Goal: Task Accomplishment & Management: Manage account settings

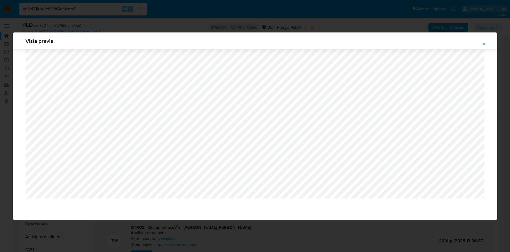
select select "10"
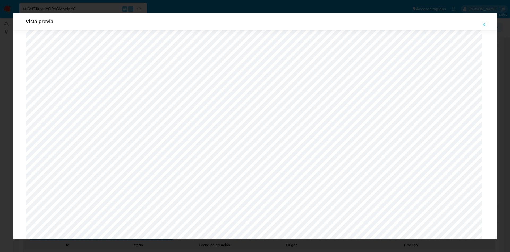
scroll to position [297, 0]
click at [481, 24] on button "Attachment preview" at bounding box center [485, 24] width 12 height 9
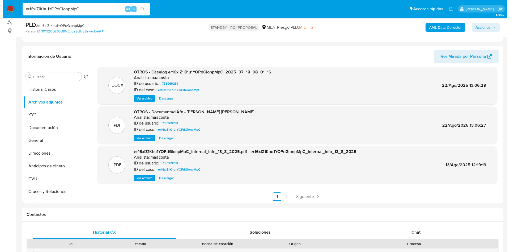
scroll to position [30, 0]
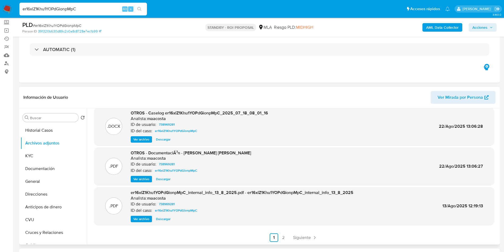
click at [135, 138] on span "Ver archivo" at bounding box center [141, 139] width 16 height 5
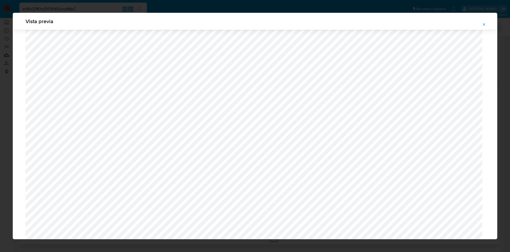
scroll to position [269, 0]
click at [482, 27] on span "Attachment preview" at bounding box center [484, 24] width 4 height 7
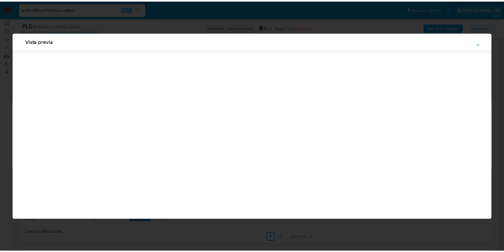
scroll to position [0, 0]
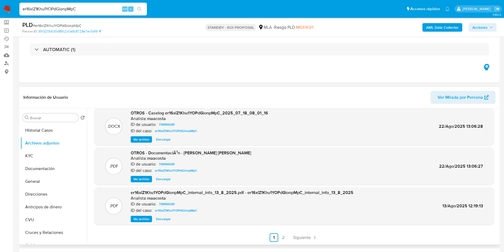
click at [161, 138] on span "Descargar" at bounding box center [163, 139] width 15 height 5
click at [120, 12] on input "er16xlZ1Khu1YOPdGionpMpC" at bounding box center [83, 9] width 128 height 7
paste input "FQx90Cg3HAd0S3yXMCOvFP5T"
type input "FQx90Cg3HAd0S3yXMCOvFP5T"
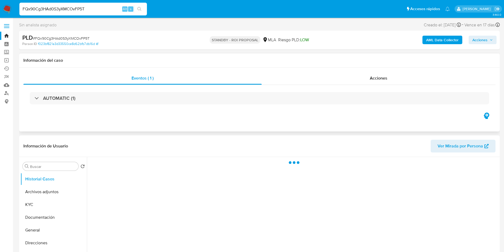
select select "10"
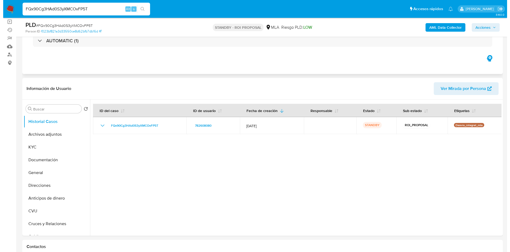
scroll to position [40, 0]
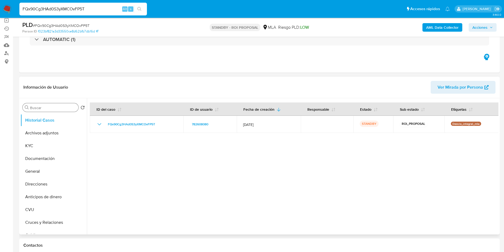
click at [39, 109] on input "Buscar" at bounding box center [53, 107] width 46 height 5
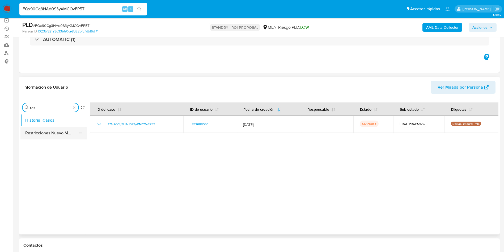
type input "res"
click at [39, 131] on button "Restricciones Nuevo Mundo" at bounding box center [51, 133] width 62 height 13
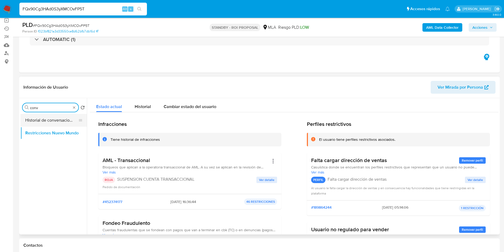
type input "conv"
click at [44, 114] on button "Historial de conversaciones" at bounding box center [51, 120] width 62 height 13
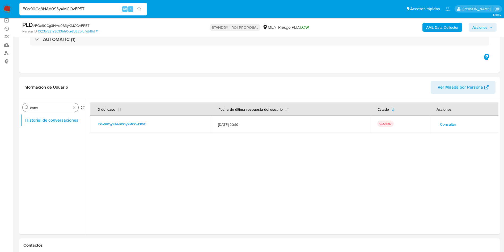
click at [72, 109] on div "Buscar conv" at bounding box center [51, 107] width 56 height 9
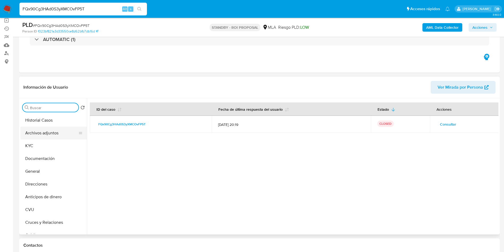
click at [43, 135] on button "Archivos adjuntos" at bounding box center [51, 133] width 62 height 13
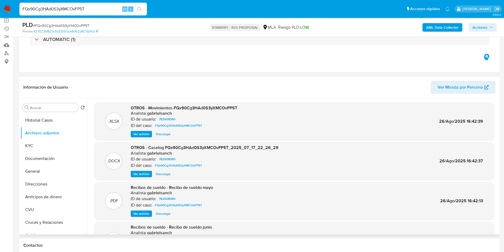
click at [136, 173] on span "Ver archivo" at bounding box center [141, 173] width 16 height 5
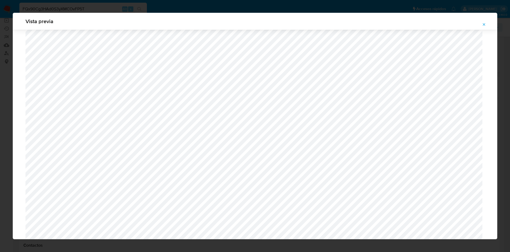
scroll to position [269, 0]
click at [485, 24] on icon "Attachment preview" at bounding box center [484, 24] width 2 height 2
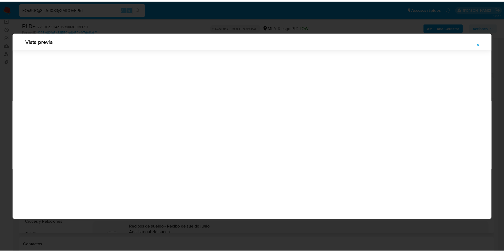
scroll to position [0, 0]
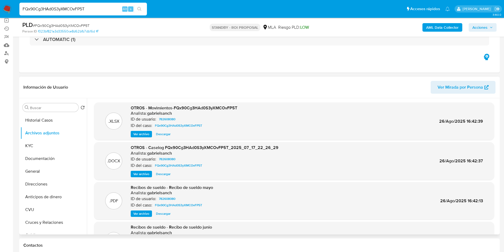
click at [168, 173] on span "Descargar" at bounding box center [163, 173] width 15 height 5
click at [94, 6] on input "FQx90Cg3HAd0S3yXMCOvFP5T" at bounding box center [83, 9] width 128 height 7
click at [62, 105] on input "Buscar" at bounding box center [53, 107] width 46 height 5
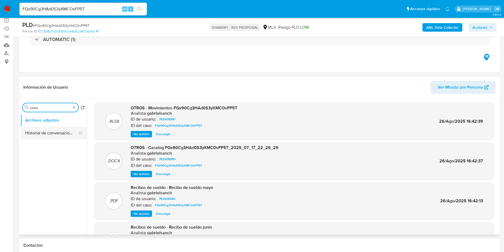
type input "conv"
click at [43, 134] on button "Historial de conversaciones" at bounding box center [51, 133] width 62 height 13
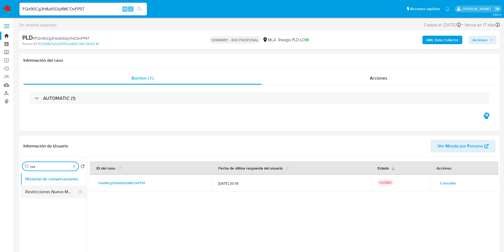
type input "res"
click at [40, 190] on button "Restricciones Nuevo Mundo" at bounding box center [51, 191] width 62 height 13
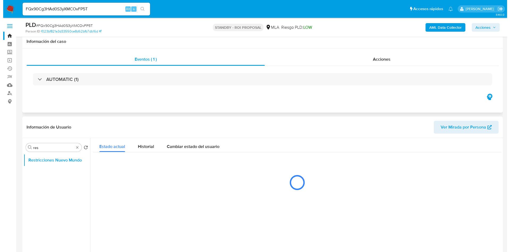
scroll to position [40, 0]
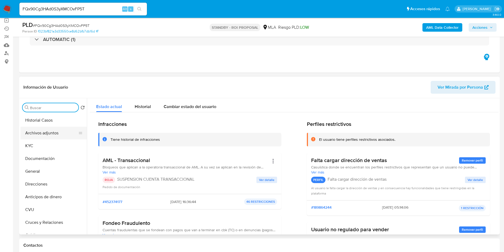
click at [61, 133] on button "Archivos adjuntos" at bounding box center [51, 133] width 62 height 13
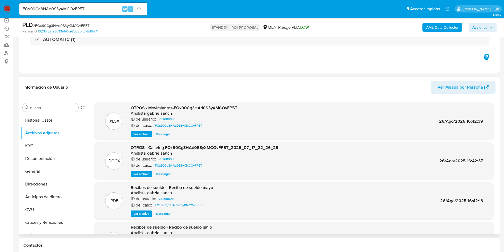
click at [141, 177] on span "Ver archivo" at bounding box center [141, 173] width 16 height 5
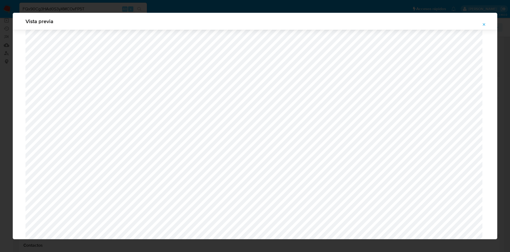
scroll to position [29, 0]
click at [482, 26] on icon "Attachment preview" at bounding box center [484, 24] width 4 height 4
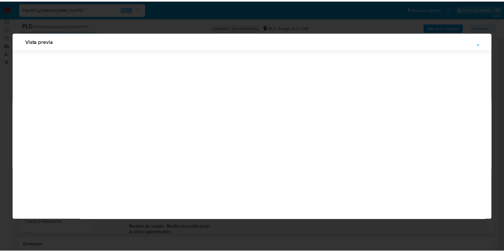
scroll to position [0, 0]
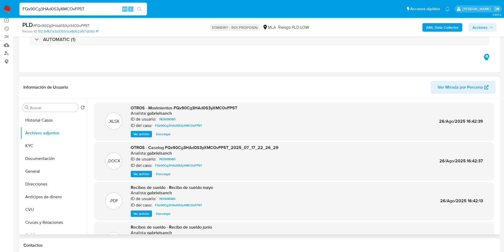
click at [116, 8] on input "FQx90Cg3HAd0S3yXMCOvFP5T" at bounding box center [83, 9] width 128 height 7
paste input "iiTk232xzcFqfOLak2kWNRsi"
type input "iiTk232xzcFqfOLak2kWNRsi"
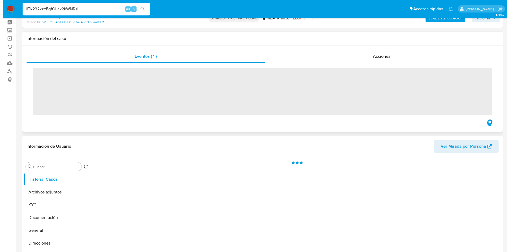
scroll to position [40, 0]
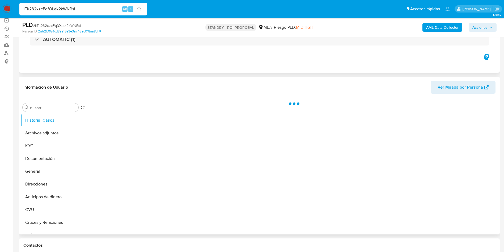
select select "10"
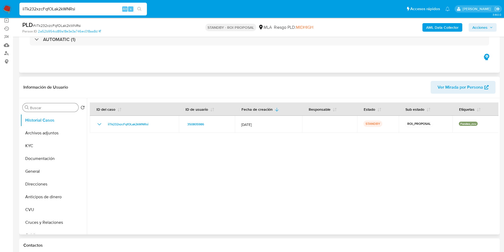
click at [60, 108] on input "Buscar" at bounding box center [53, 107] width 46 height 5
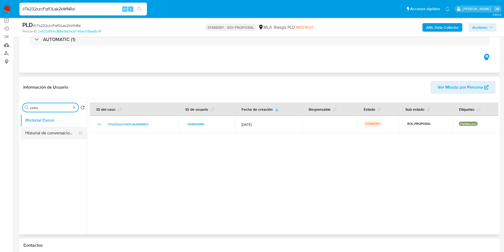
type input "conv"
click at [53, 136] on button "Historial de conversaciones" at bounding box center [51, 133] width 62 height 13
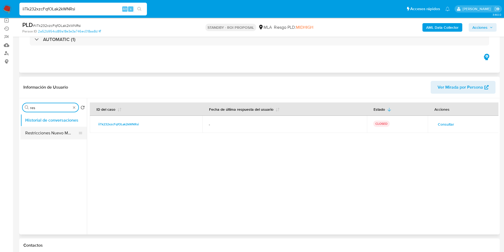
type input "res"
click at [45, 131] on button "Restricciones Nuevo Mundo" at bounding box center [51, 133] width 62 height 13
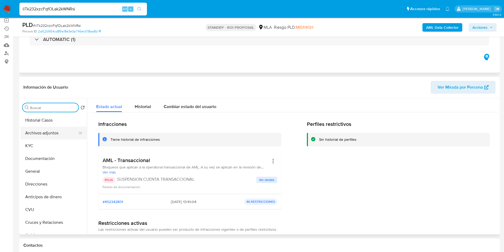
click at [49, 128] on button "Archivos adjuntos" at bounding box center [51, 133] width 62 height 13
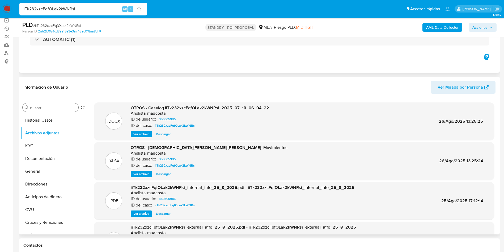
click at [135, 134] on span "Ver archivo" at bounding box center [141, 133] width 16 height 5
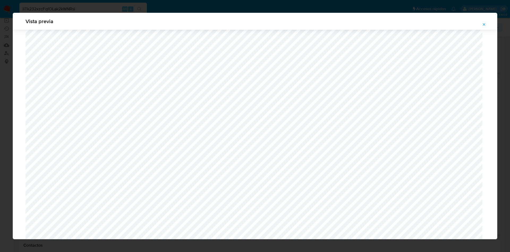
scroll to position [229, 0]
click at [485, 26] on icon "Attachment preview" at bounding box center [484, 24] width 4 height 4
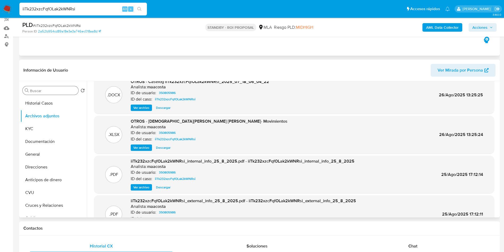
scroll to position [0, 0]
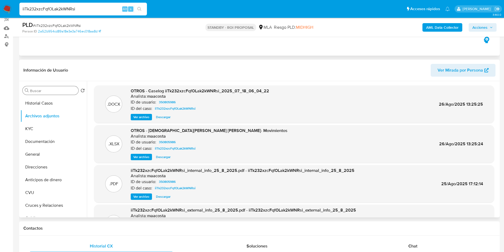
click at [167, 114] on span "Descargar" at bounding box center [163, 116] width 15 height 5
click at [83, 11] on input "iiTk232xzcFqfOLak2kWNRsi" at bounding box center [83, 9] width 128 height 7
paste input "qdjtK27JCpktuRMgIQSU1BnK"
type input "qdjtK27JCpktuRMgIQSU1BnK"
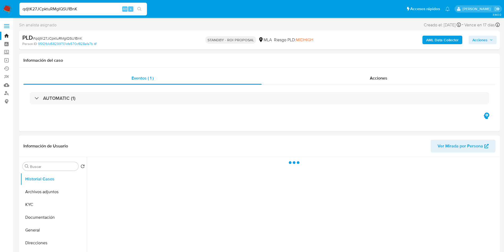
select select "10"
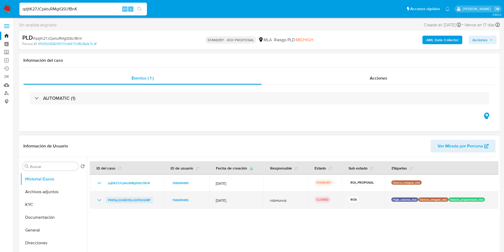
click at [138, 198] on span "P4X5qr2L6iKHfjLnGPOhQrMF" at bounding box center [129, 200] width 43 height 6
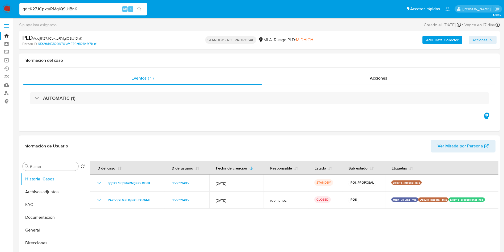
click at [101, 9] on input "qdjtK27JCpktuRMgIQSU1BnK" at bounding box center [83, 9] width 128 height 7
paste input "zbSvOQ61CbtjVrsd5aHCSOVl"
type input "zbSvOQ61CbtjVrsd5aHCSOVl"
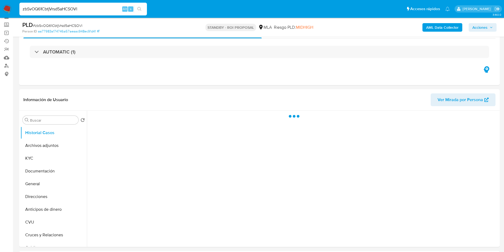
scroll to position [40, 0]
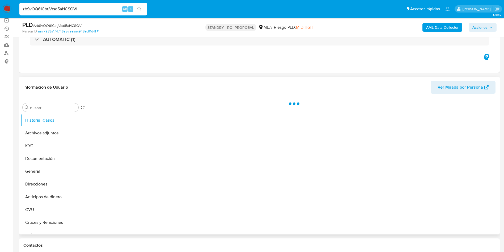
select select "10"
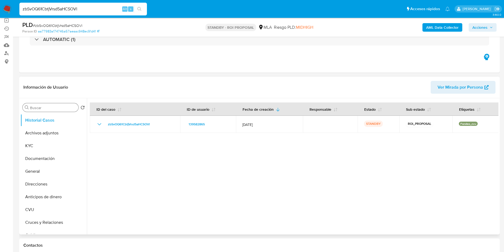
click at [54, 110] on div "Buscar" at bounding box center [51, 107] width 56 height 9
click at [52, 107] on input "Buscar" at bounding box center [53, 107] width 46 height 5
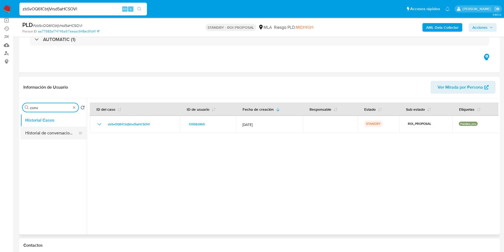
type input "conv"
click at [49, 132] on button "Historial de conversaciones" at bounding box center [51, 133] width 62 height 13
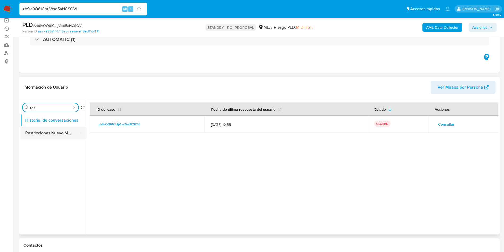
type input "res"
click at [40, 134] on button "Restricciones Nuevo Mundo" at bounding box center [51, 133] width 62 height 13
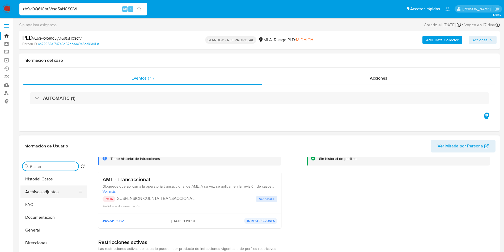
click at [50, 192] on button "Archivos adjuntos" at bounding box center [51, 191] width 62 height 13
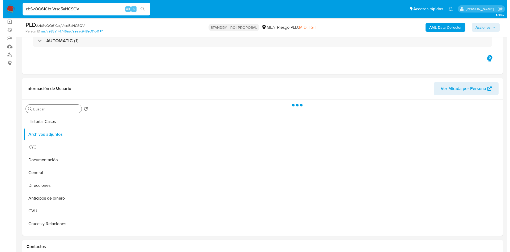
scroll to position [80, 0]
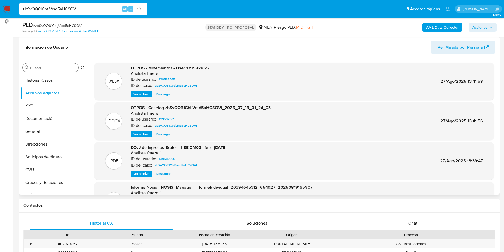
click at [137, 133] on span "Ver archivo" at bounding box center [141, 133] width 16 height 5
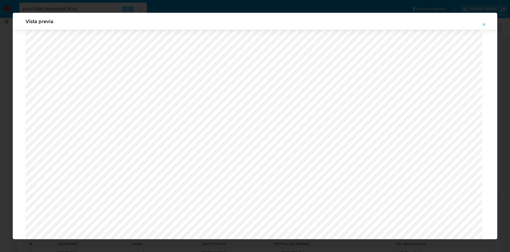
scroll to position [229, 0]
click at [485, 27] on span "Attachment preview" at bounding box center [484, 24] width 4 height 7
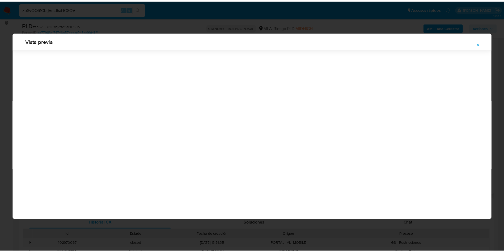
scroll to position [0, 0]
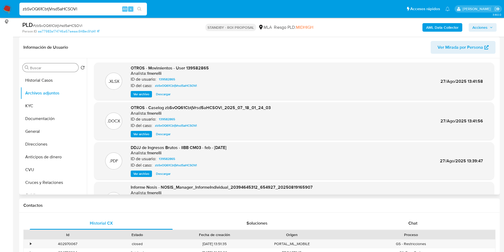
click at [164, 135] on span "Descargar" at bounding box center [163, 133] width 15 height 5
click at [45, 85] on button "Historial Casos" at bounding box center [51, 80] width 62 height 13
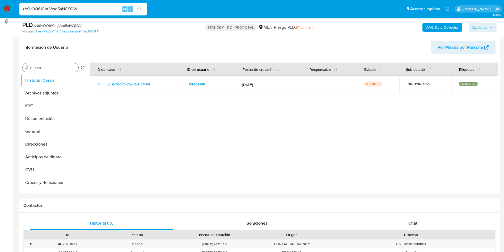
click at [105, 8] on input "zbSvOQ61CbtjVrsd5aHCSOVl" at bounding box center [83, 9] width 128 height 7
paste input "RgQHM4btjH8jUD9sBRMI9mTd"
type input "RgQHM4btjH8jUD9sBRMI9mTd"
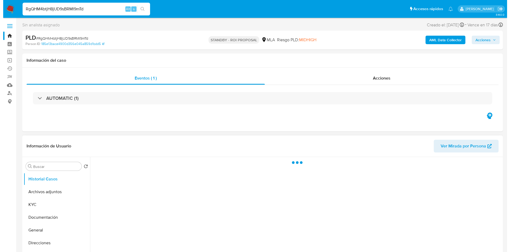
scroll to position [40, 0]
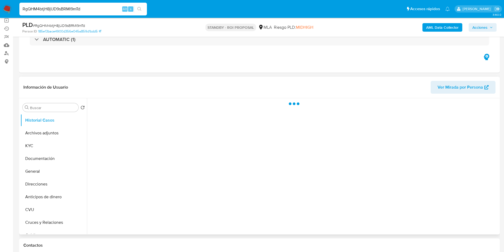
select select "10"
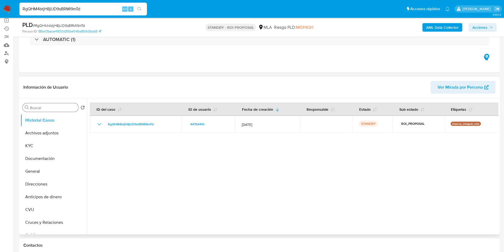
click at [62, 106] on input "Buscar" at bounding box center [53, 107] width 46 height 5
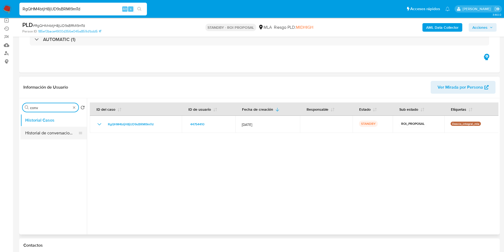
type input "conv"
click at [59, 128] on button "Historial de conversaciones" at bounding box center [51, 133] width 62 height 13
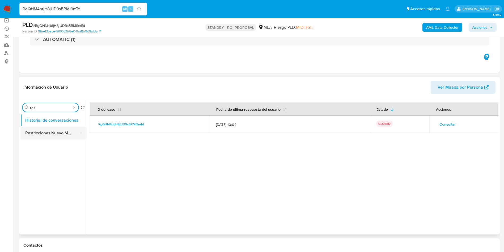
type input "res"
click at [36, 138] on button "Restricciones Nuevo Mundo" at bounding box center [51, 133] width 62 height 13
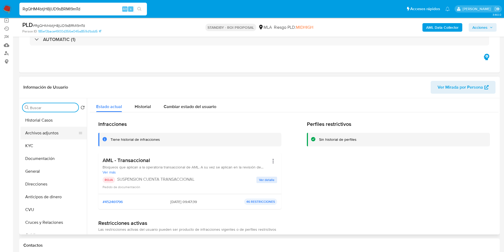
click at [47, 133] on button "Archivos adjuntos" at bounding box center [51, 133] width 62 height 13
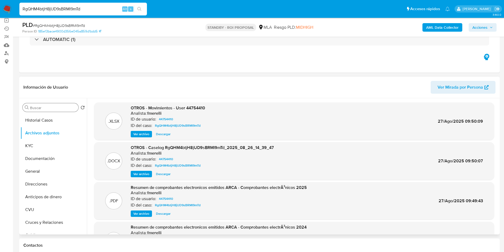
click at [134, 175] on span "Ver archivo" at bounding box center [141, 173] width 16 height 5
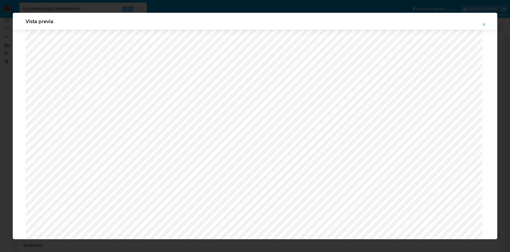
scroll to position [229, 0]
click at [484, 22] on span "Attachment preview" at bounding box center [484, 24] width 4 height 7
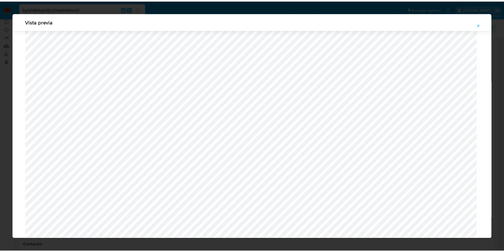
scroll to position [0, 0]
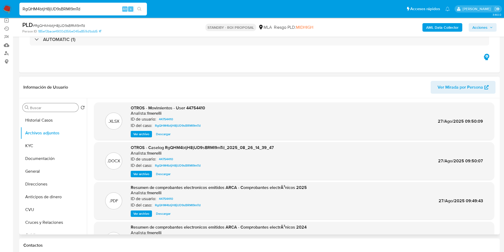
click at [164, 175] on span "Descargar" at bounding box center [163, 173] width 15 height 5
click at [108, 7] on input "RgQHM4btjH8jUD9sBRMI9mTd" at bounding box center [83, 9] width 128 height 7
paste input "2UV69D8UlP2X6mW1lUoGNLcq"
type input "2UV69D8UlP2X6mW1lUoGNLcq"
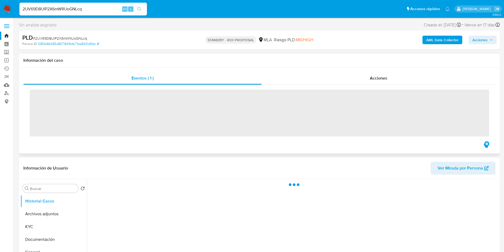
scroll to position [40, 0]
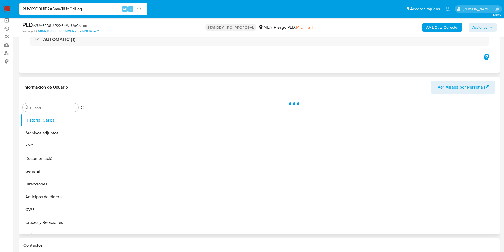
select select "10"
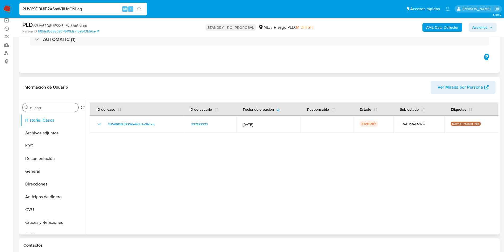
click at [44, 107] on input "Buscar" at bounding box center [53, 107] width 46 height 5
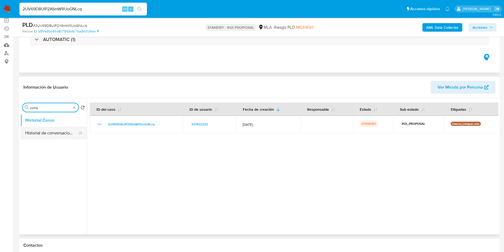
type input "conv"
click at [43, 130] on button "Historial de conversaciones" at bounding box center [51, 133] width 62 height 13
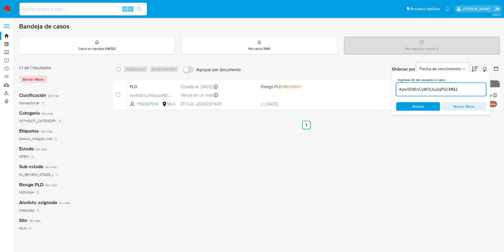
click at [472, 93] on div "Kpvi513KnCyW3UoJjqPGCMB2" at bounding box center [441, 89] width 90 height 13
click at [471, 91] on input "Kpvi513KnCyW3UoJjqPGCMB2" at bounding box center [441, 89] width 90 height 7
paste input "6n1VHJPcb7BKPYCTiy2Qixku"
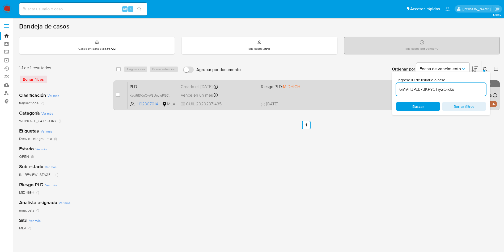
type input "6n1VHJPcb7BKPYCTiy2Qixku"
click at [120, 94] on input "checkbox" at bounding box center [118, 95] width 4 height 4
checkbox input "true"
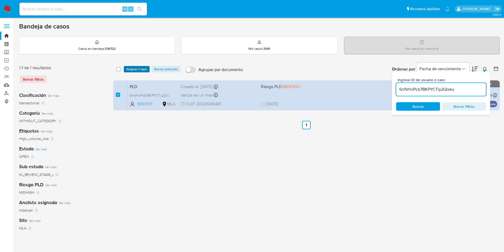
click at [132, 70] on span "Asignar 1 caso" at bounding box center [137, 68] width 20 height 5
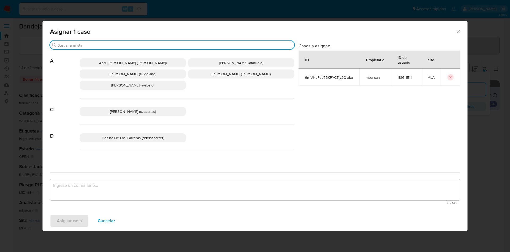
click at [70, 43] on input "Buscar" at bounding box center [174, 45] width 235 height 5
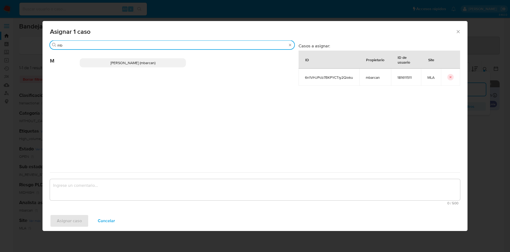
type input "mb"
click at [123, 68] on div "[PERSON_NAME] (mbarcan)" at bounding box center [187, 63] width 215 height 26
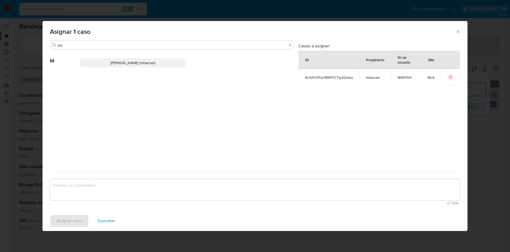
click at [125, 62] on span "[PERSON_NAME] (mbarcan)" at bounding box center [133, 62] width 45 height 5
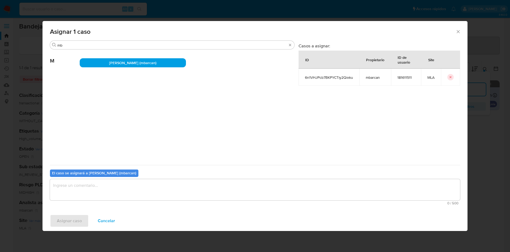
click at [91, 199] on textarea "assign-modal" at bounding box center [255, 189] width 410 height 21
click at [71, 222] on span "Asignar caso" at bounding box center [69, 221] width 25 height 12
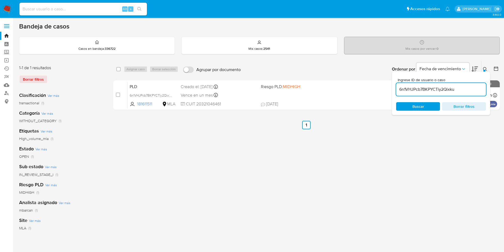
click at [460, 91] on input "6n1VHJPcb7BKPYCTiy2Qixku" at bounding box center [441, 89] width 90 height 7
paste input "IMAFCcgcFewmWqbQasr4ylE6"
type input "IMAFCcgcFewmWqbQasr4ylE6"
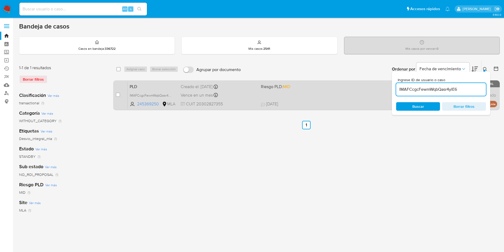
click at [120, 94] on div "case-item-checkbox No es posible asignar el caso" at bounding box center [122, 95] width 12 height 27
click at [119, 94] on input "checkbox" at bounding box center [118, 95] width 4 height 4
checkbox input "true"
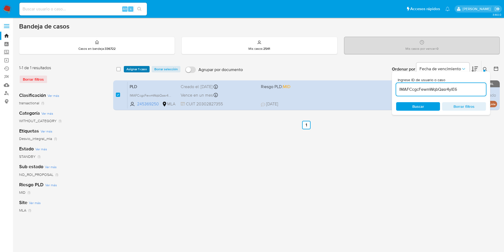
click at [134, 71] on span "Asignar 1 caso" at bounding box center [137, 68] width 20 height 5
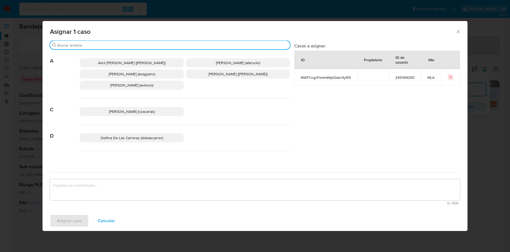
click at [95, 44] on input "Buscar" at bounding box center [172, 45] width 231 height 5
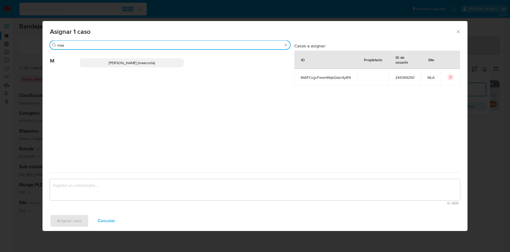
type input "maa"
click at [112, 66] on p "[PERSON_NAME] (maacosta)" at bounding box center [132, 62] width 104 height 9
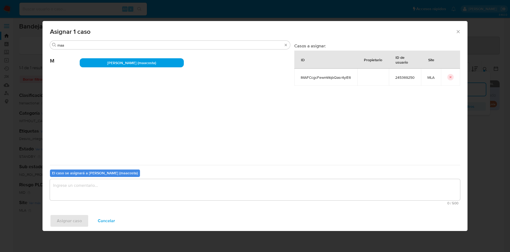
click at [96, 195] on textarea "assign-modal" at bounding box center [255, 189] width 410 height 21
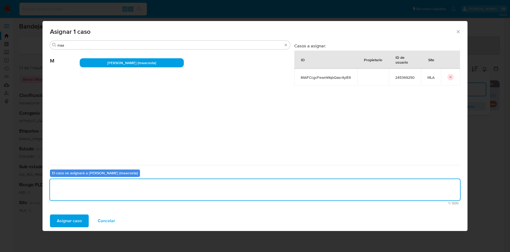
click at [65, 222] on span "Asignar caso" at bounding box center [69, 221] width 25 height 12
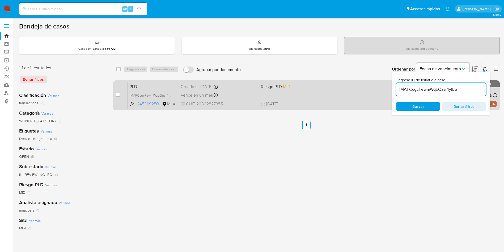
click at [206, 96] on span "Vence en un mes" at bounding box center [197, 95] width 32 height 6
click at [119, 95] on input "checkbox" at bounding box center [118, 95] width 4 height 4
checkbox input "true"
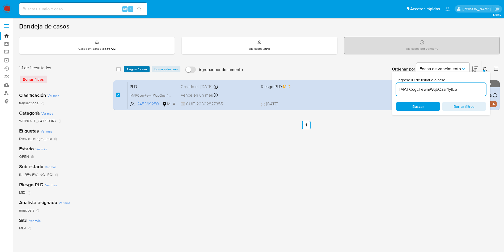
click at [129, 69] on span "Asignar 1 caso" at bounding box center [137, 68] width 20 height 5
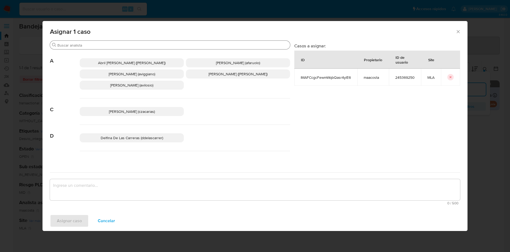
click at [91, 46] on input "Buscar" at bounding box center [172, 45] width 231 height 5
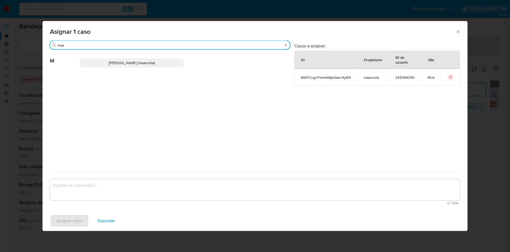
type input "maa"
click at [106, 66] on p "Maria Sol Acosta Aguero (maacosta)" at bounding box center [132, 62] width 104 height 9
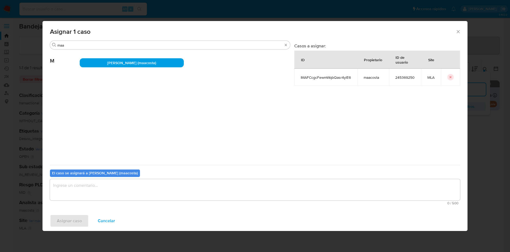
click at [97, 193] on textarea "assign-modal" at bounding box center [255, 189] width 410 height 21
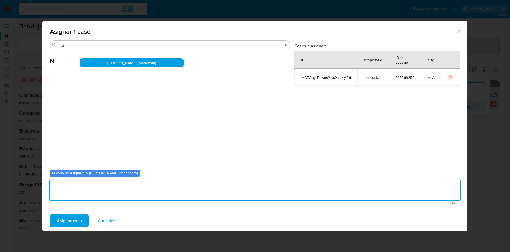
click at [76, 221] on span "Asignar caso" at bounding box center [69, 221] width 25 height 12
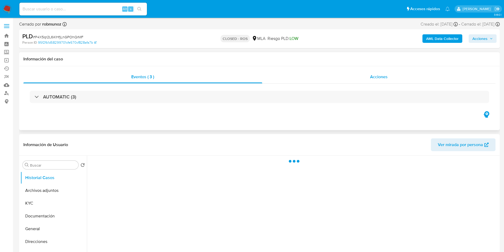
select select "10"
click at [375, 81] on div "Acciones" at bounding box center [379, 76] width 234 height 13
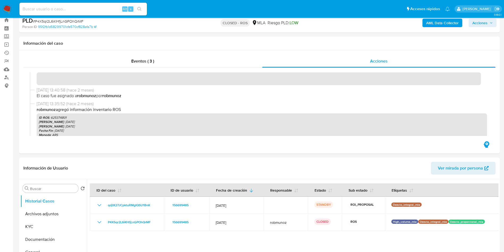
scroll to position [40, 0]
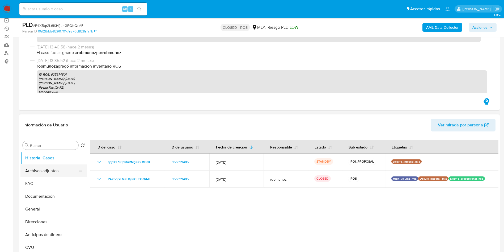
click at [53, 173] on button "Archivos adjuntos" at bounding box center [51, 170] width 62 height 13
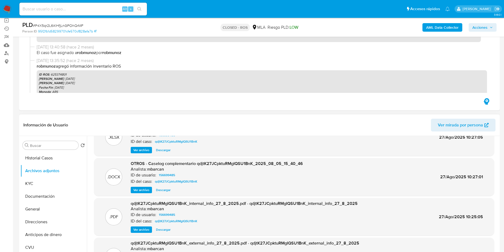
scroll to position [0, 0]
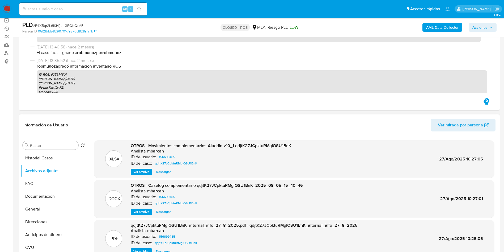
drag, startPoint x: 138, startPoint y: 212, endPoint x: 145, endPoint y: 208, distance: 8.0
click at [138, 212] on span "Ver archivo" at bounding box center [141, 211] width 16 height 5
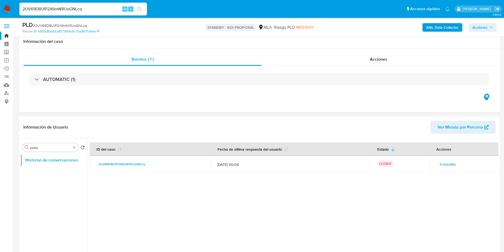
select select "10"
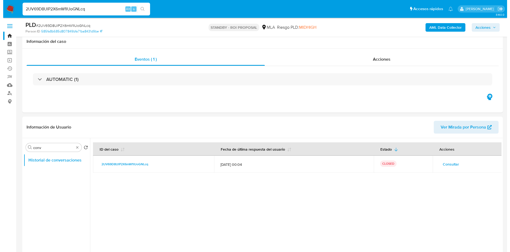
scroll to position [40, 0]
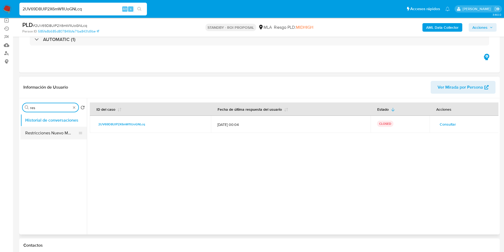
type input "res"
click at [46, 133] on button "Restricciones Nuevo Mundo" at bounding box center [51, 133] width 62 height 13
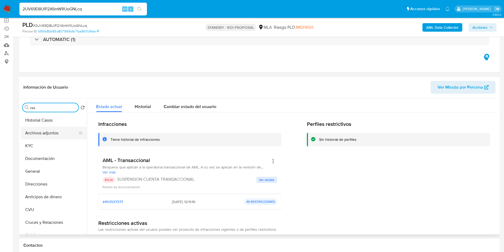
click at [50, 138] on button "Archivos adjuntos" at bounding box center [51, 133] width 62 height 13
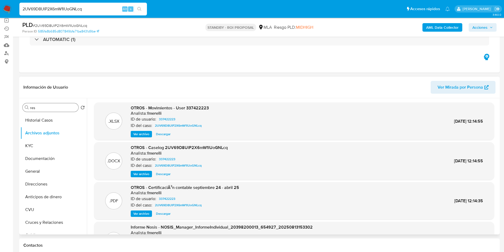
click at [140, 176] on span "Ver archivo" at bounding box center [141, 173] width 16 height 5
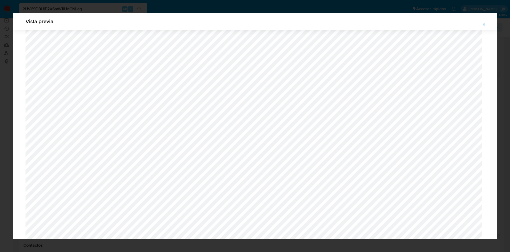
scroll to position [269, 0]
click at [485, 24] on icon "Attachment preview" at bounding box center [484, 24] width 4 height 4
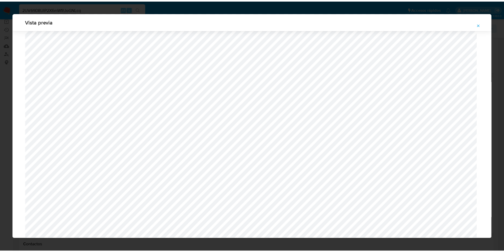
scroll to position [0, 0]
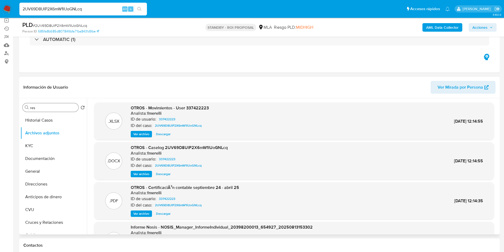
click at [167, 174] on span "Descargar" at bounding box center [163, 173] width 15 height 5
click at [104, 9] on input "2UV69D8UlP2X6mW1lUoGNLcq" at bounding box center [83, 9] width 128 height 7
paste input "0zsbNtClKif6bEJ0pkL3Bsm2"
type input "0zsbNtClKif6bEJ0pkL3Bsm2"
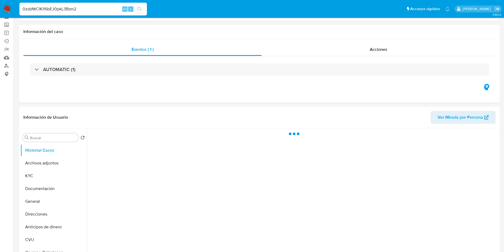
scroll to position [40, 0]
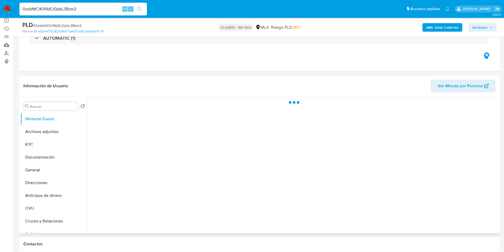
select select "10"
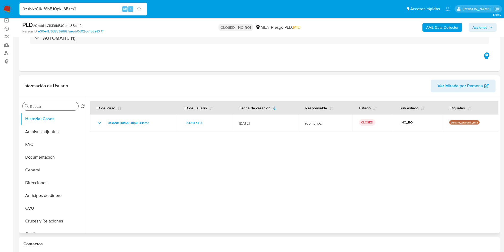
click at [41, 107] on input "Buscar" at bounding box center [53, 106] width 46 height 5
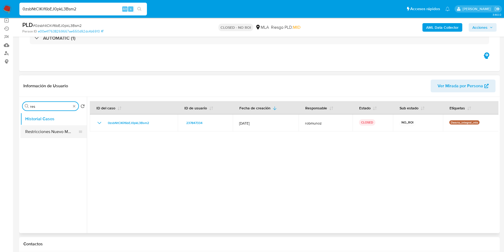
type input "res"
click at [48, 133] on button "Restricciones Nuevo Mundo" at bounding box center [51, 131] width 62 height 13
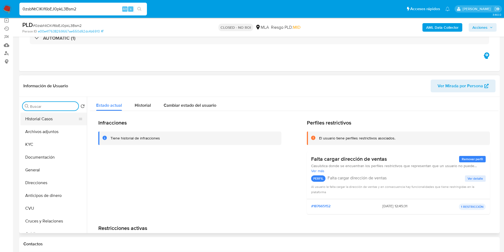
click at [56, 121] on button "Historial Casos" at bounding box center [51, 118] width 62 height 13
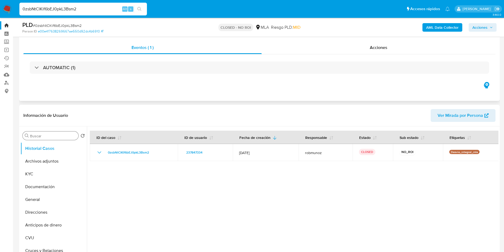
scroll to position [0, 0]
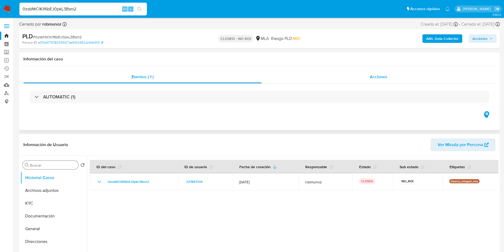
click at [377, 74] on span "Acciones" at bounding box center [379, 77] width 18 height 6
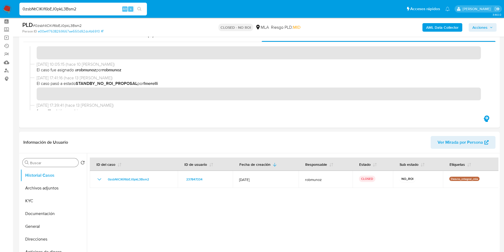
scroll to position [40, 0]
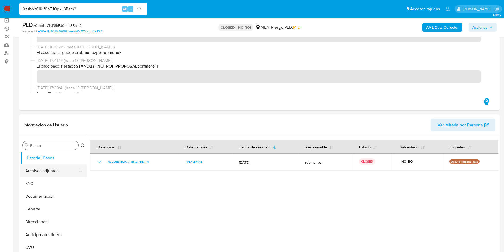
click at [42, 167] on button "Archivos adjuntos" at bounding box center [51, 170] width 62 height 13
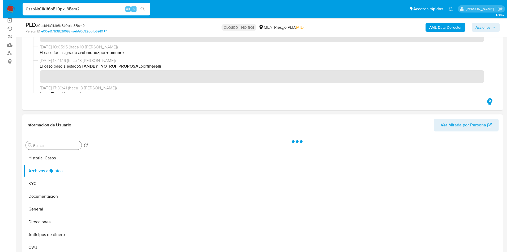
scroll to position [80, 0]
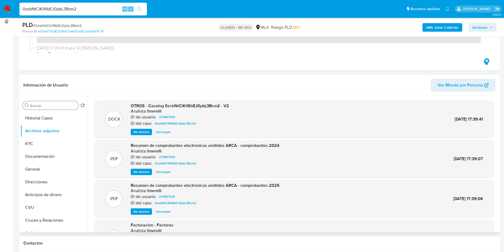
click at [146, 133] on span "Ver archivo" at bounding box center [141, 131] width 16 height 5
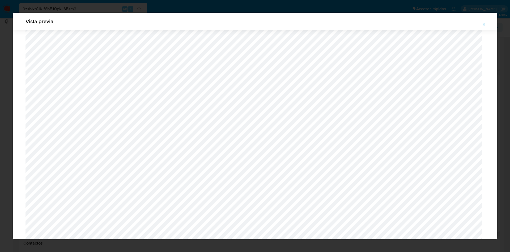
scroll to position [468, 0]
click at [484, 24] on icon "Attachment preview" at bounding box center [484, 24] width 4 height 4
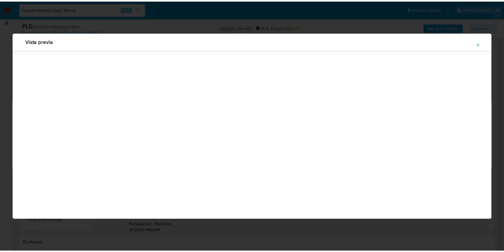
scroll to position [0, 0]
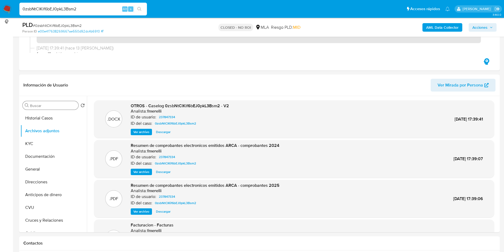
click at [87, 8] on input "0zsbNtClKif6bEJ0pkL3Bsm2" at bounding box center [83, 9] width 128 height 7
paste input "RbbPPR8vlINblbYKRtPJCrSq"
type input "RbbPPR8vlINblbYKRtPJCrSq"
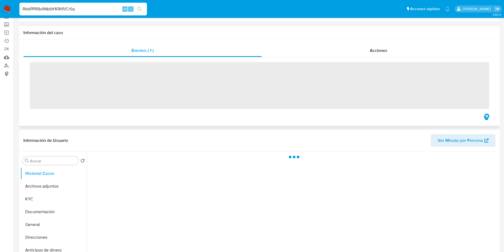
scroll to position [40, 0]
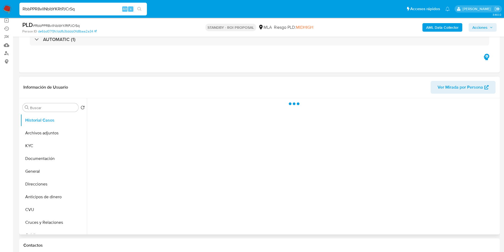
select select "10"
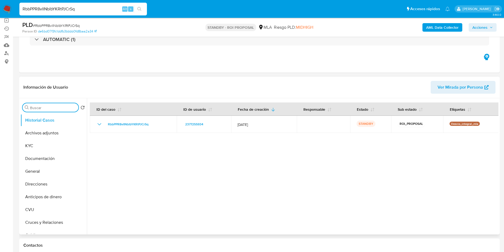
click at [49, 110] on input "Buscar" at bounding box center [53, 107] width 46 height 5
type input "conv"
click at [51, 136] on button "Historial de conversaciones" at bounding box center [51, 133] width 62 height 13
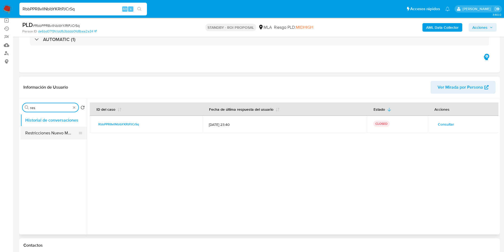
type input "res"
click at [49, 133] on button "Restricciones Nuevo Mundo" at bounding box center [51, 133] width 62 height 13
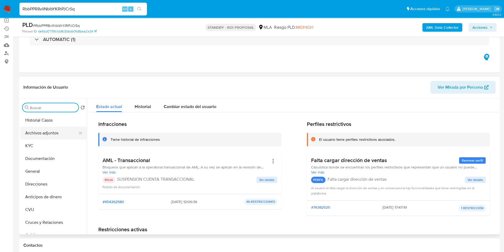
click at [51, 135] on button "Archivos adjuntos" at bounding box center [51, 133] width 62 height 13
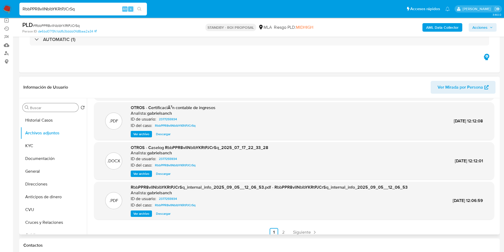
click at [145, 176] on span "Ver archivo" at bounding box center [141, 173] width 16 height 5
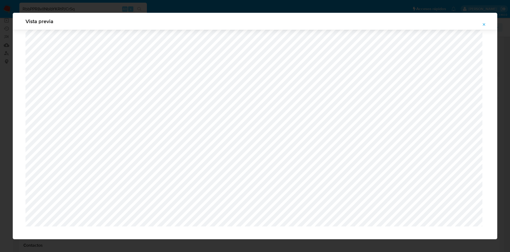
scroll to position [325, 0]
click at [487, 23] on button "Attachment preview" at bounding box center [485, 24] width 12 height 9
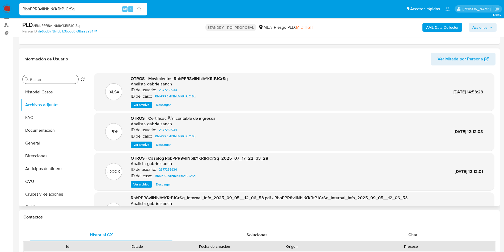
scroll to position [0, 0]
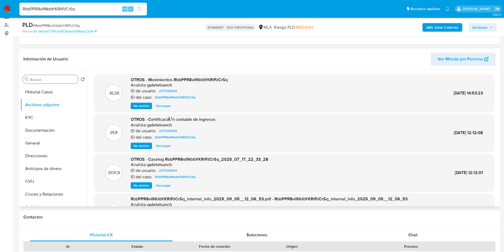
click at [142, 148] on span "Ver archivo" at bounding box center [141, 145] width 16 height 5
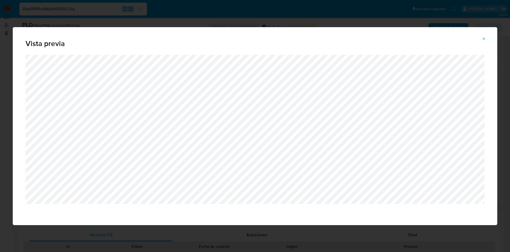
click at [484, 39] on icon "Attachment preview" at bounding box center [484, 38] width 2 height 2
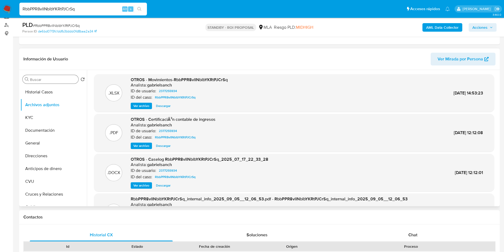
click at [165, 187] on span "Descargar" at bounding box center [163, 185] width 15 height 5
click at [102, 10] on input "RbbPPR8vlINblbYKRtPJCrSq" at bounding box center [83, 9] width 128 height 7
paste input "2pNLFIWmRBhE9ljXPLYY7SFY"
type input "2pNLFIWmRBhE9ljXPLYY7SFY"
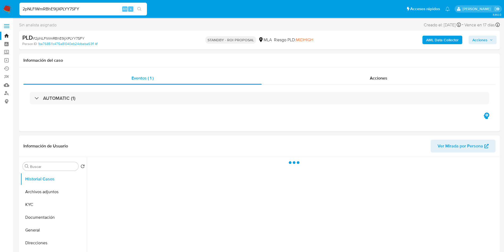
select select "10"
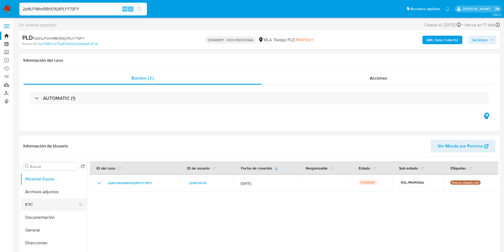
click at [35, 205] on button "KYC" at bounding box center [51, 204] width 62 height 13
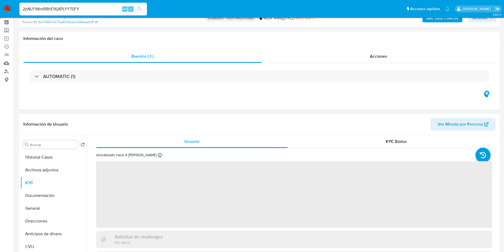
scroll to position [40, 0]
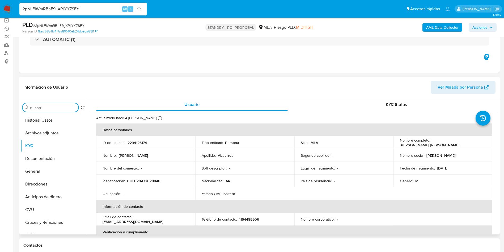
click at [51, 105] on input "Buscar" at bounding box center [53, 107] width 46 height 5
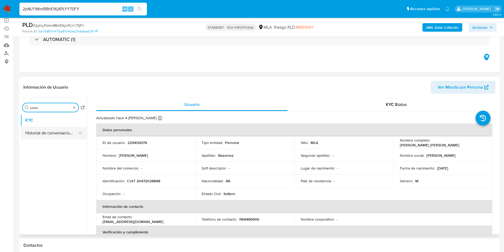
type input "conv"
click at [53, 135] on button "Historial de conversaciones" at bounding box center [51, 133] width 62 height 13
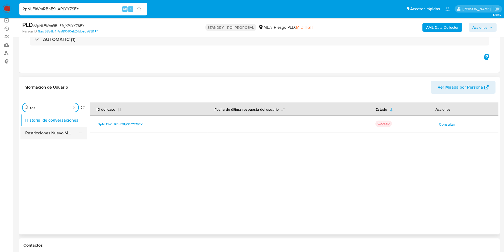
type input "res"
click at [49, 136] on button "Restricciones Nuevo Mundo" at bounding box center [51, 133] width 62 height 13
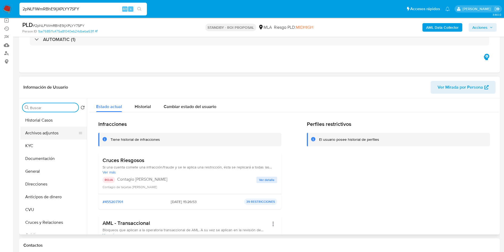
click at [55, 129] on button "Archivos adjuntos" at bounding box center [51, 133] width 62 height 13
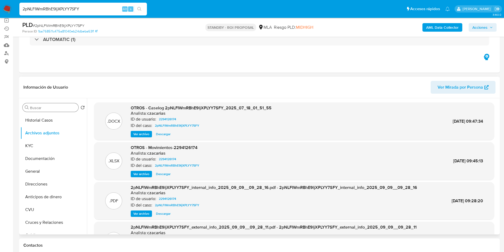
click at [144, 133] on span "Ver archivo" at bounding box center [141, 133] width 16 height 5
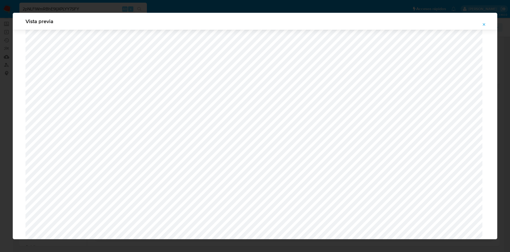
scroll to position [149, 0]
click at [483, 24] on icon "Attachment preview" at bounding box center [484, 24] width 4 height 4
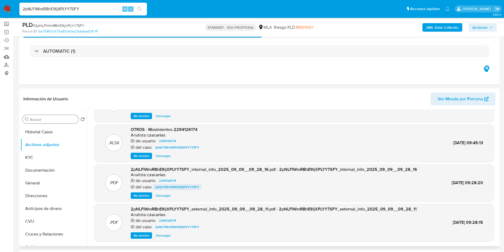
scroll to position [0, 0]
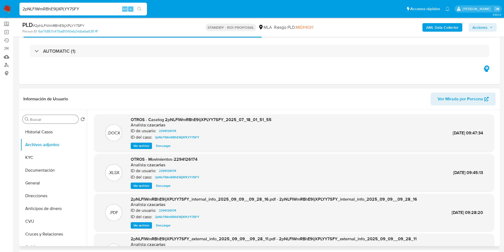
click at [167, 146] on span "Descargar" at bounding box center [163, 145] width 15 height 5
click at [97, 12] on input "2pNLFIWmRBhE9ljXPLYY7SFY" at bounding box center [83, 9] width 128 height 7
paste input "A2WE9lzFfYes7C0YsdIHJMFl"
type input "A2WE9lzFfYes7C0YsdIHJMFl"
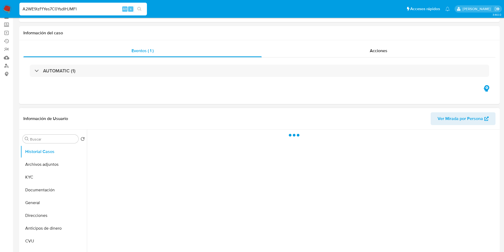
scroll to position [40, 0]
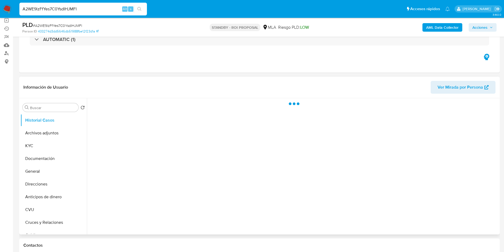
select select "10"
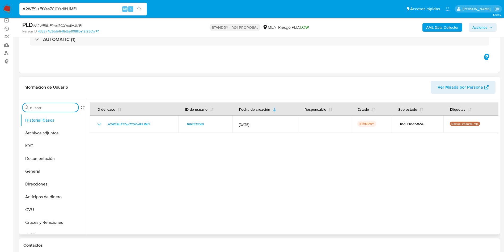
click at [63, 109] on input "Buscar" at bounding box center [53, 107] width 46 height 5
type input "res"
click at [52, 135] on button "Restricciones Nuevo Mundo" at bounding box center [51, 133] width 62 height 13
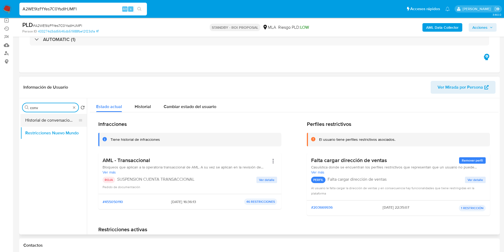
type input "conv"
click at [51, 121] on button "Historial de conversaciones" at bounding box center [51, 120] width 62 height 13
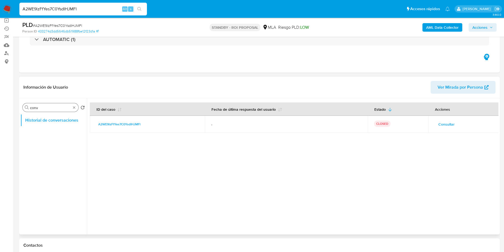
click at [149, 155] on div at bounding box center [293, 166] width 412 height 136
click at [310, 174] on div at bounding box center [293, 166] width 412 height 136
click at [303, 149] on div at bounding box center [293, 166] width 412 height 136
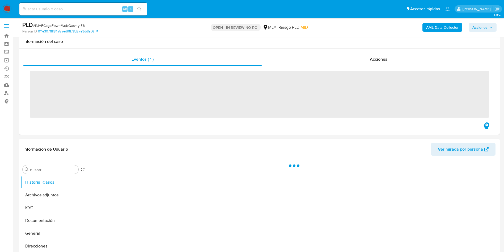
scroll to position [80, 0]
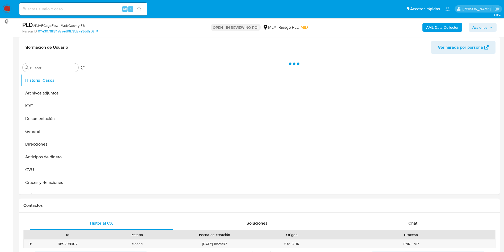
select select "10"
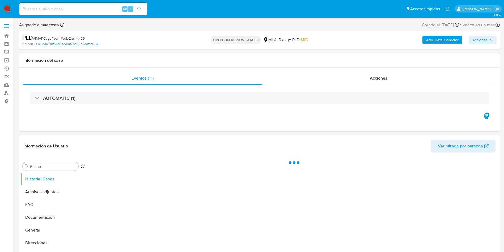
select select "10"
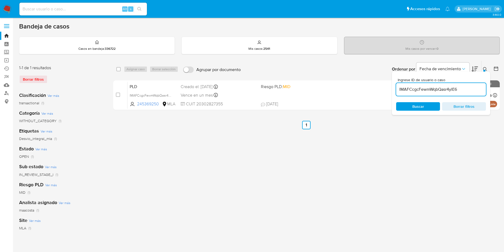
drag, startPoint x: 0, startPoint y: 0, endPoint x: 469, endPoint y: 90, distance: 477.7
click at [469, 90] on input "IMAFCcgcFewmWqbQasr4ylE6" at bounding box center [441, 89] width 90 height 7
paste input "S7KLWmLXinFvEDGoolzFG3iI"
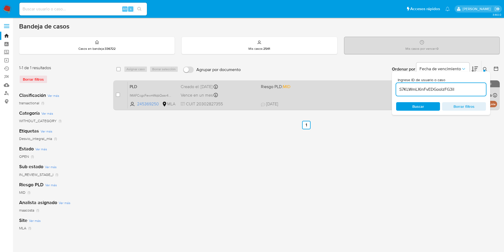
type input "S7KLWmLXinFvEDGoolzFG3iI"
click at [119, 94] on input "checkbox" at bounding box center [118, 95] width 4 height 4
checkbox input "true"
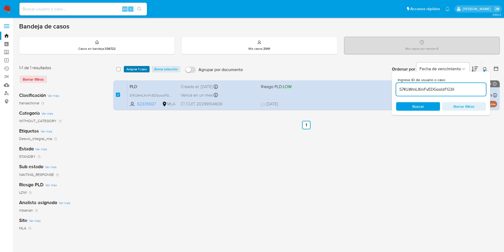
click at [130, 68] on span "Asignar 1 caso" at bounding box center [137, 68] width 20 height 5
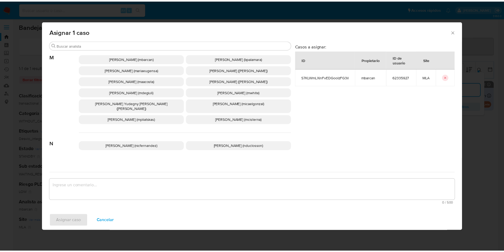
scroll to position [464, 0]
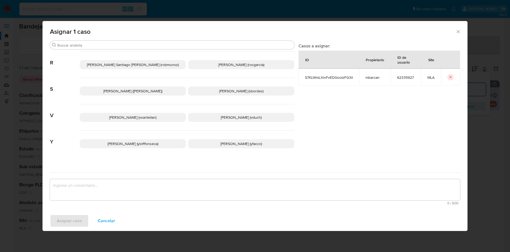
click at [232, 141] on span "[PERSON_NAME] (yfacco)" at bounding box center [241, 143] width 41 height 5
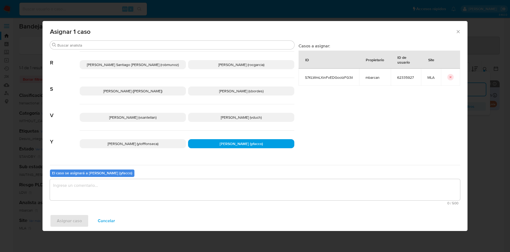
click at [174, 196] on textarea "assign-modal" at bounding box center [255, 189] width 410 height 21
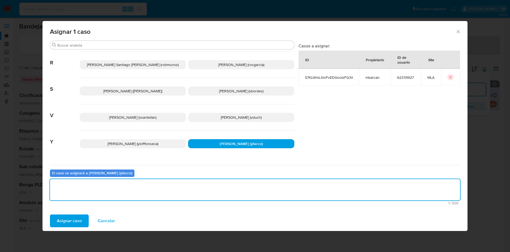
click at [78, 217] on span "Asignar caso" at bounding box center [69, 221] width 25 height 12
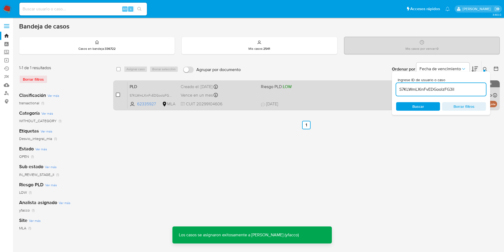
click at [117, 96] on input "checkbox" at bounding box center [118, 95] width 4 height 4
checkbox input "true"
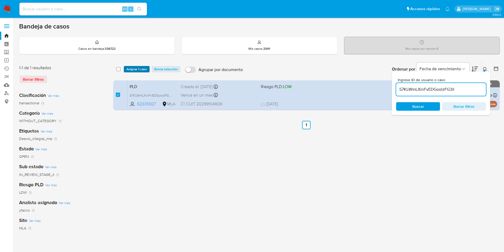
click at [138, 68] on span "Asignar 1 caso" at bounding box center [137, 68] width 20 height 5
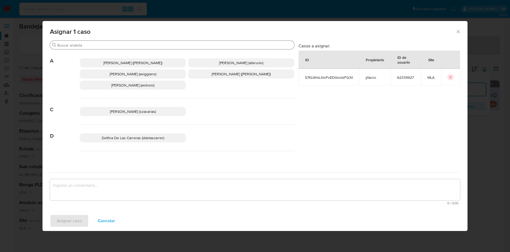
click at [98, 46] on input "Buscar" at bounding box center [174, 45] width 235 height 5
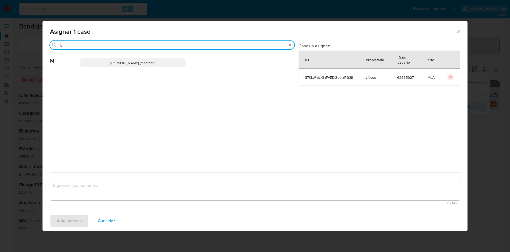
type input "mb"
click at [108, 65] on p "[PERSON_NAME] (mbarcan)" at bounding box center [133, 62] width 106 height 9
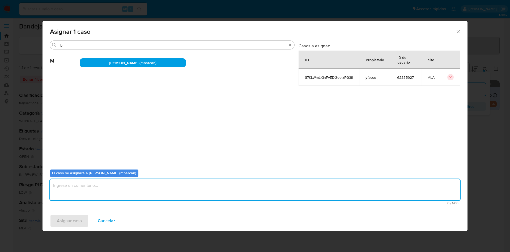
click at [95, 183] on textarea "assign-modal" at bounding box center [255, 189] width 410 height 21
click at [65, 223] on span "Asignar caso" at bounding box center [69, 221] width 25 height 12
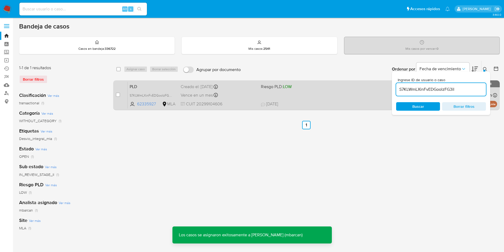
click at [190, 96] on span "Vence en un mes" at bounding box center [197, 95] width 32 height 6
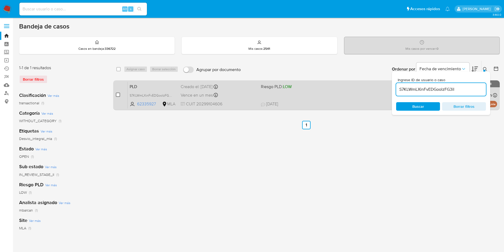
click at [119, 94] on input "checkbox" at bounding box center [118, 95] width 4 height 4
checkbox input "true"
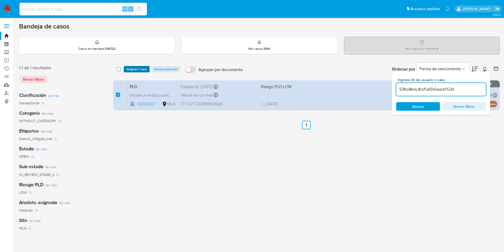
click at [132, 70] on span "Asignar 1 caso" at bounding box center [137, 68] width 20 height 5
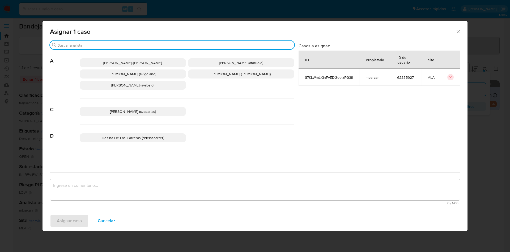
click at [91, 44] on input "Buscar" at bounding box center [174, 45] width 235 height 5
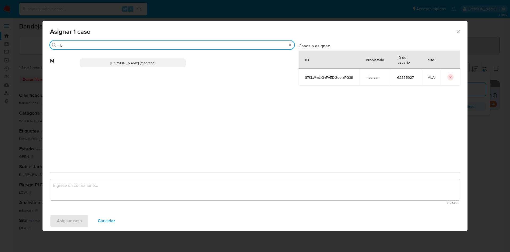
type input "mb"
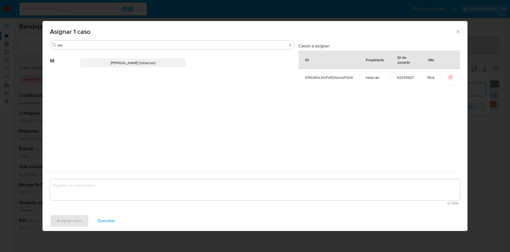
click at [100, 62] on p "[PERSON_NAME] (mbarcan)" at bounding box center [133, 62] width 106 height 9
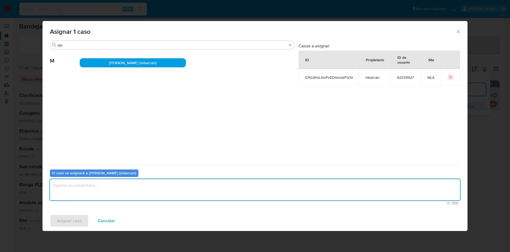
click at [101, 190] on textarea "assign-modal" at bounding box center [255, 189] width 410 height 21
click at [76, 218] on span "Asignar caso" at bounding box center [69, 221] width 25 height 12
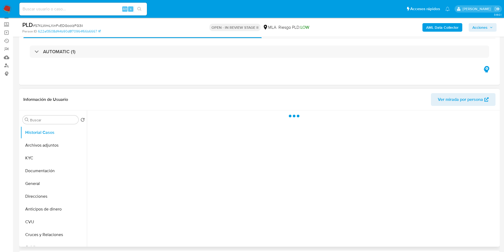
scroll to position [40, 0]
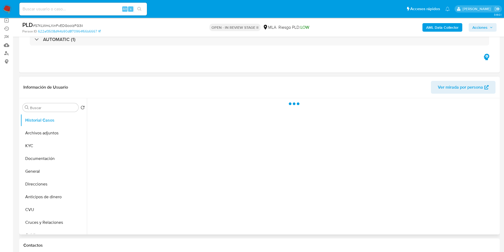
select select "10"
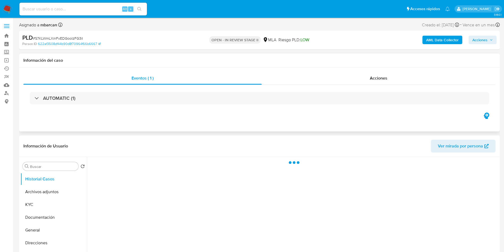
select select "10"
